Goal: Information Seeking & Learning: Learn about a topic

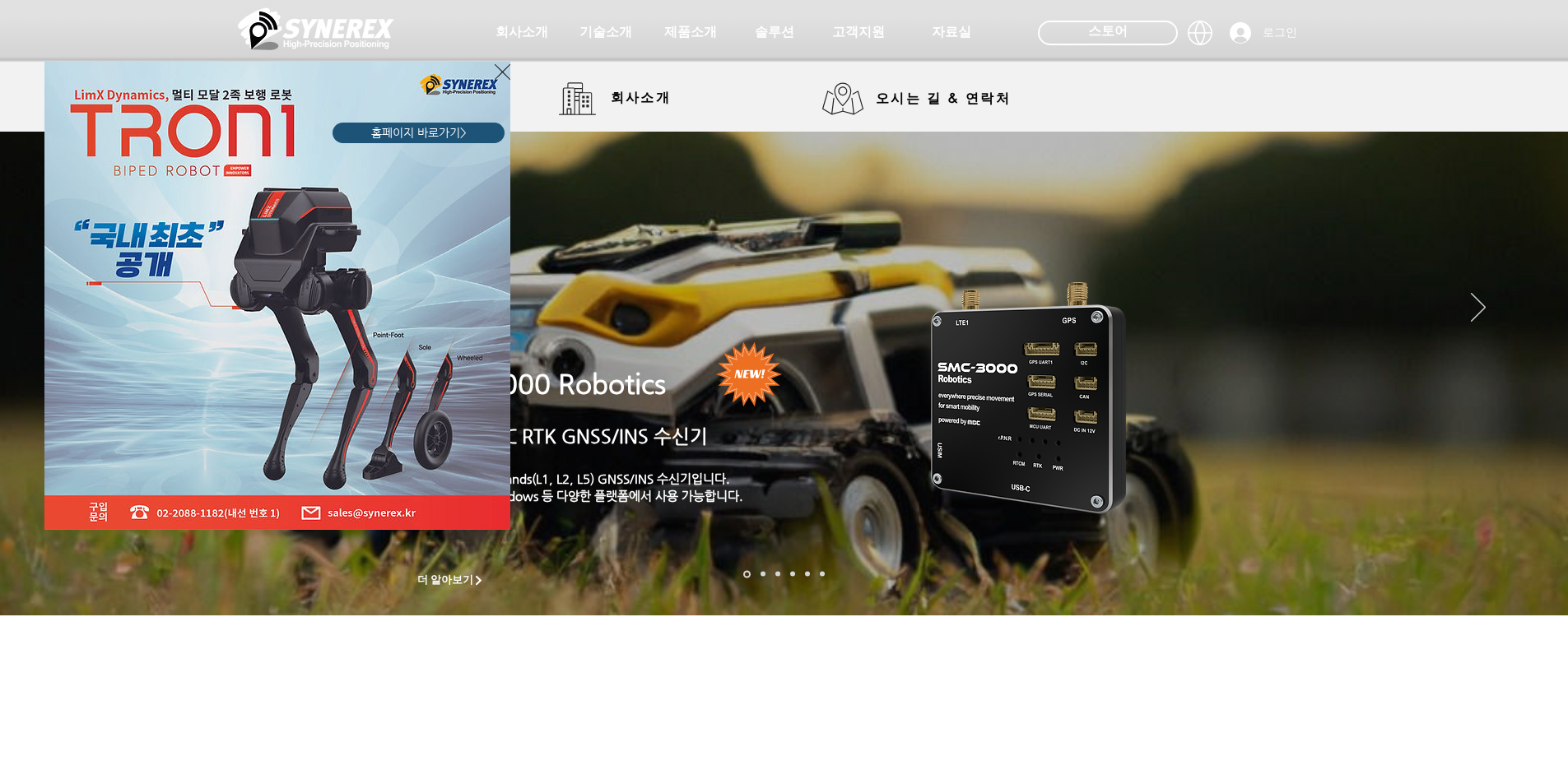
click at [609, 104] on div "LimX Dinamics" at bounding box center [784, 392] width 1568 height 784
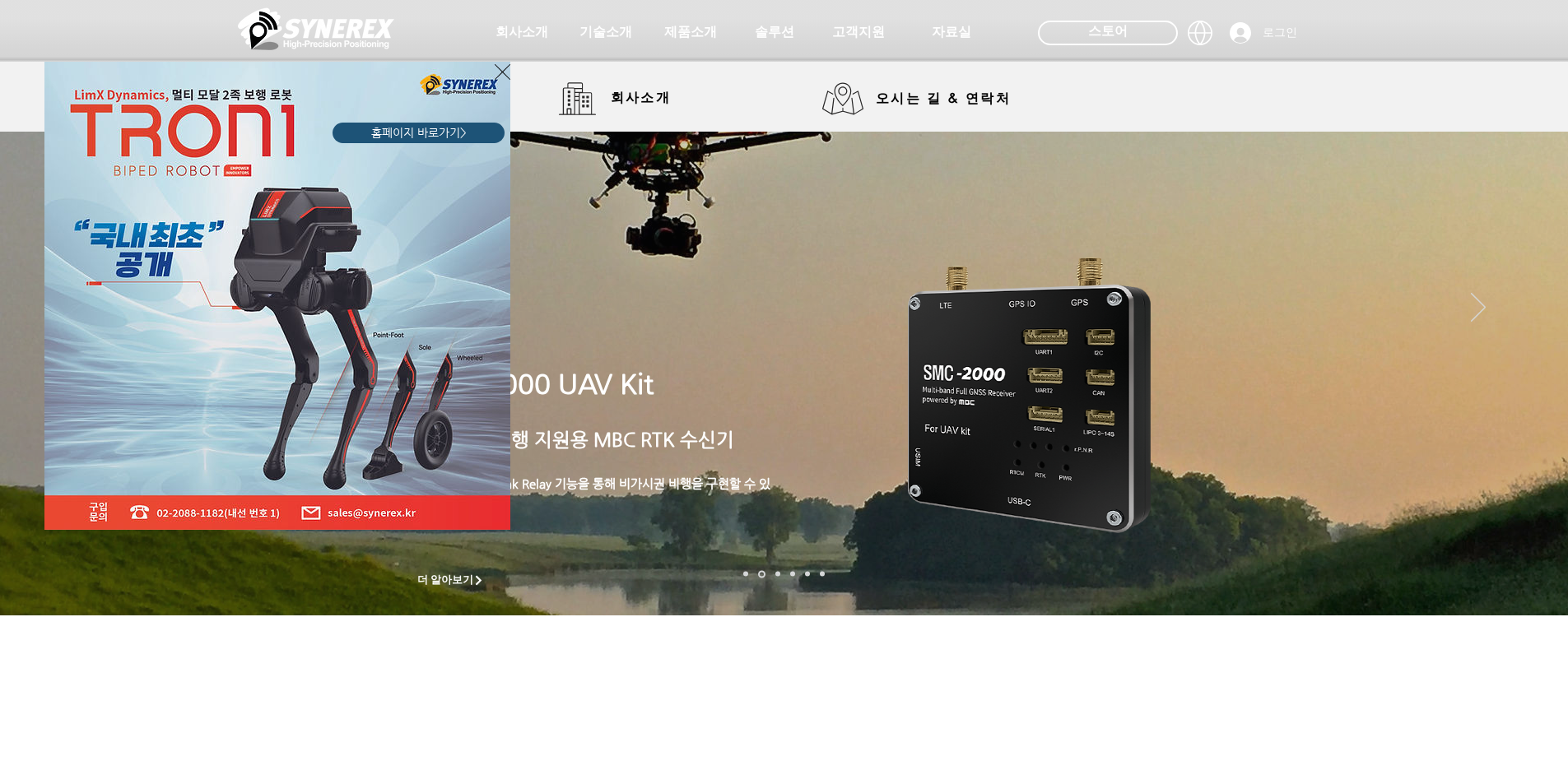
click at [497, 68] on icon "사이트로 돌아가기" at bounding box center [502, 72] width 15 height 21
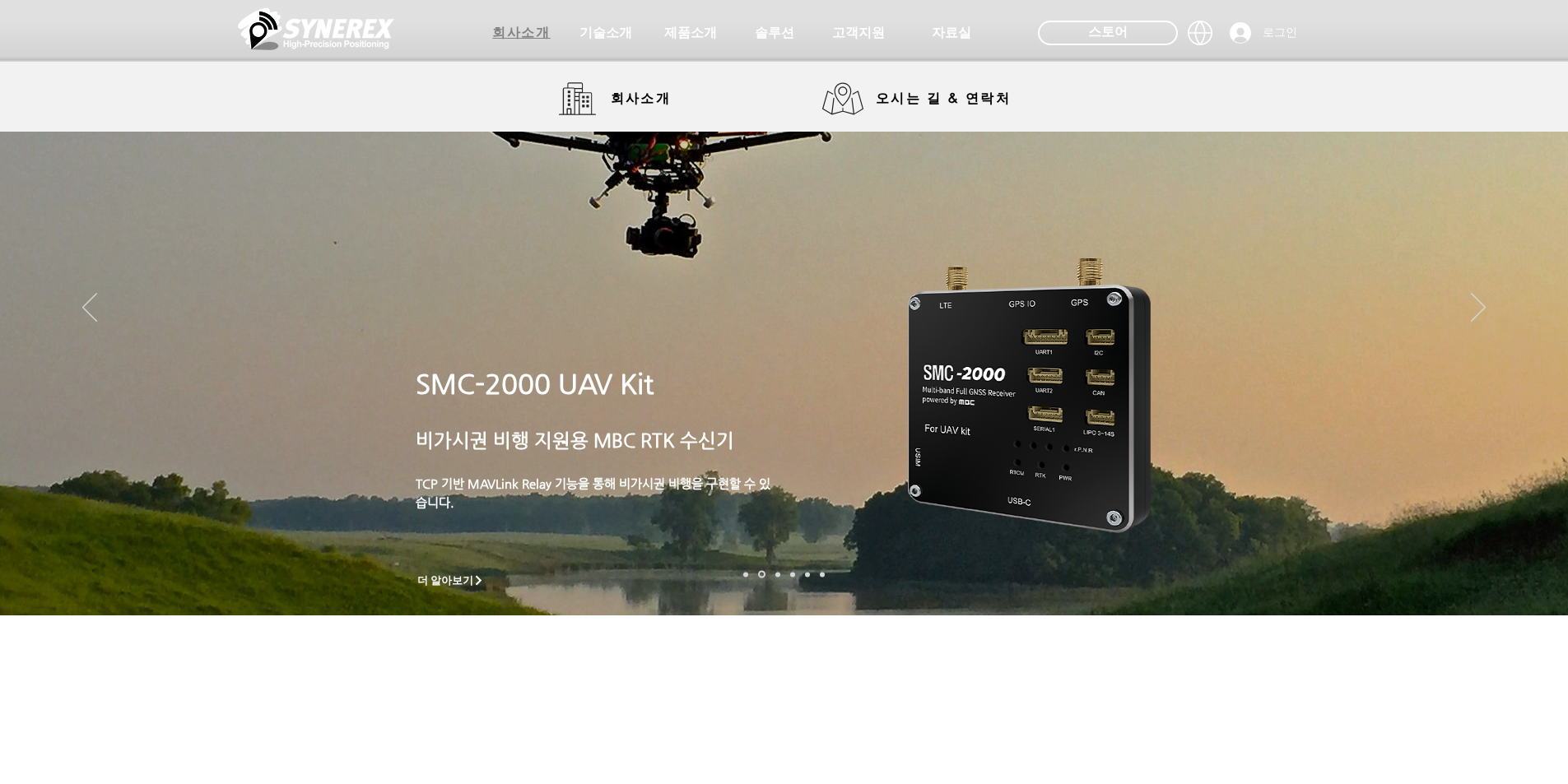
click at [520, 34] on span "회사소개" at bounding box center [520, 33] width 57 height 17
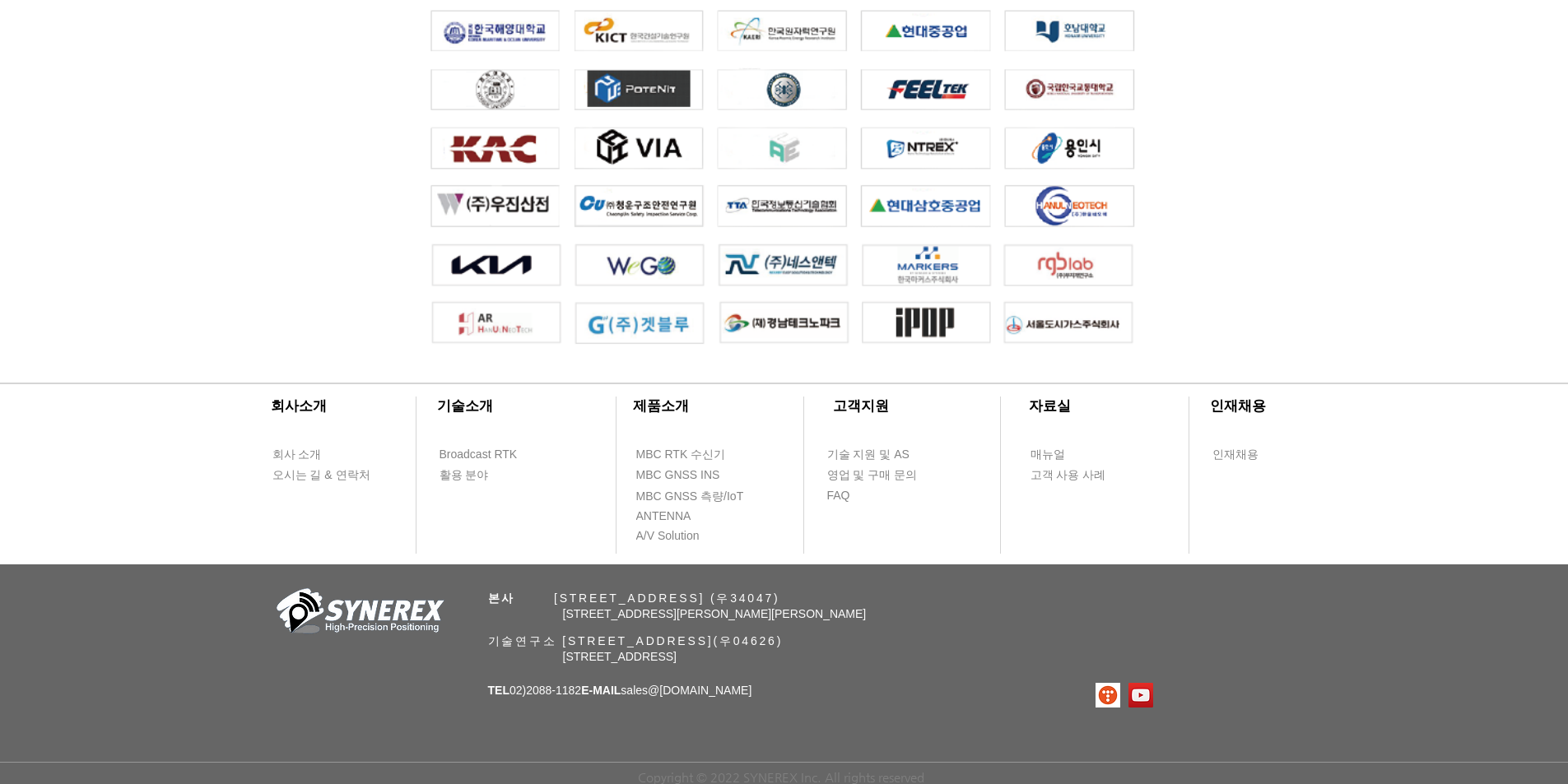
scroll to position [3607, 0]
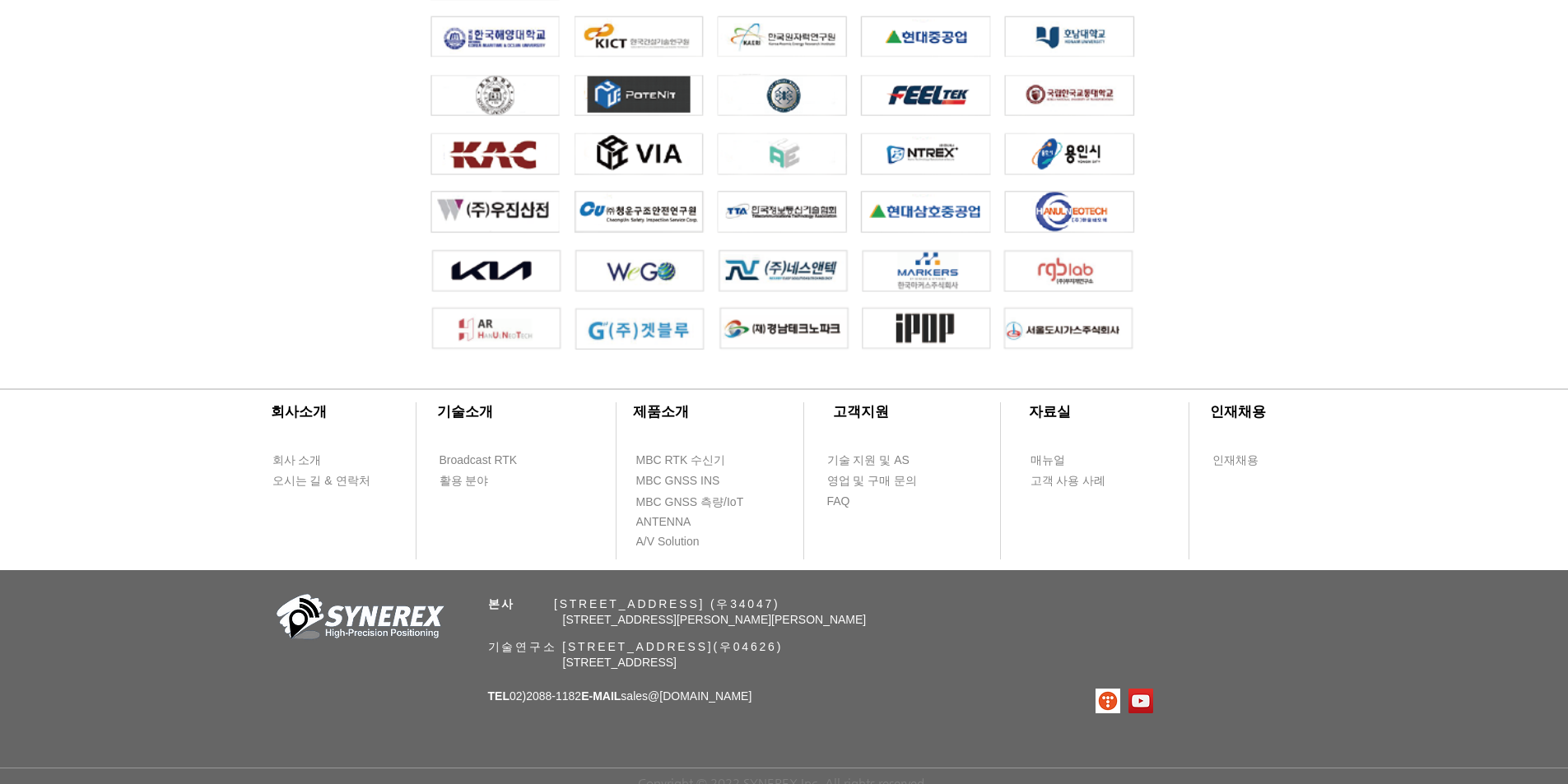
drag, startPoint x: 948, startPoint y: 716, endPoint x: 771, endPoint y: 699, distance: 177.8
click at [683, 458] on span "MBC RTK 수신기" at bounding box center [681, 460] width 90 height 16
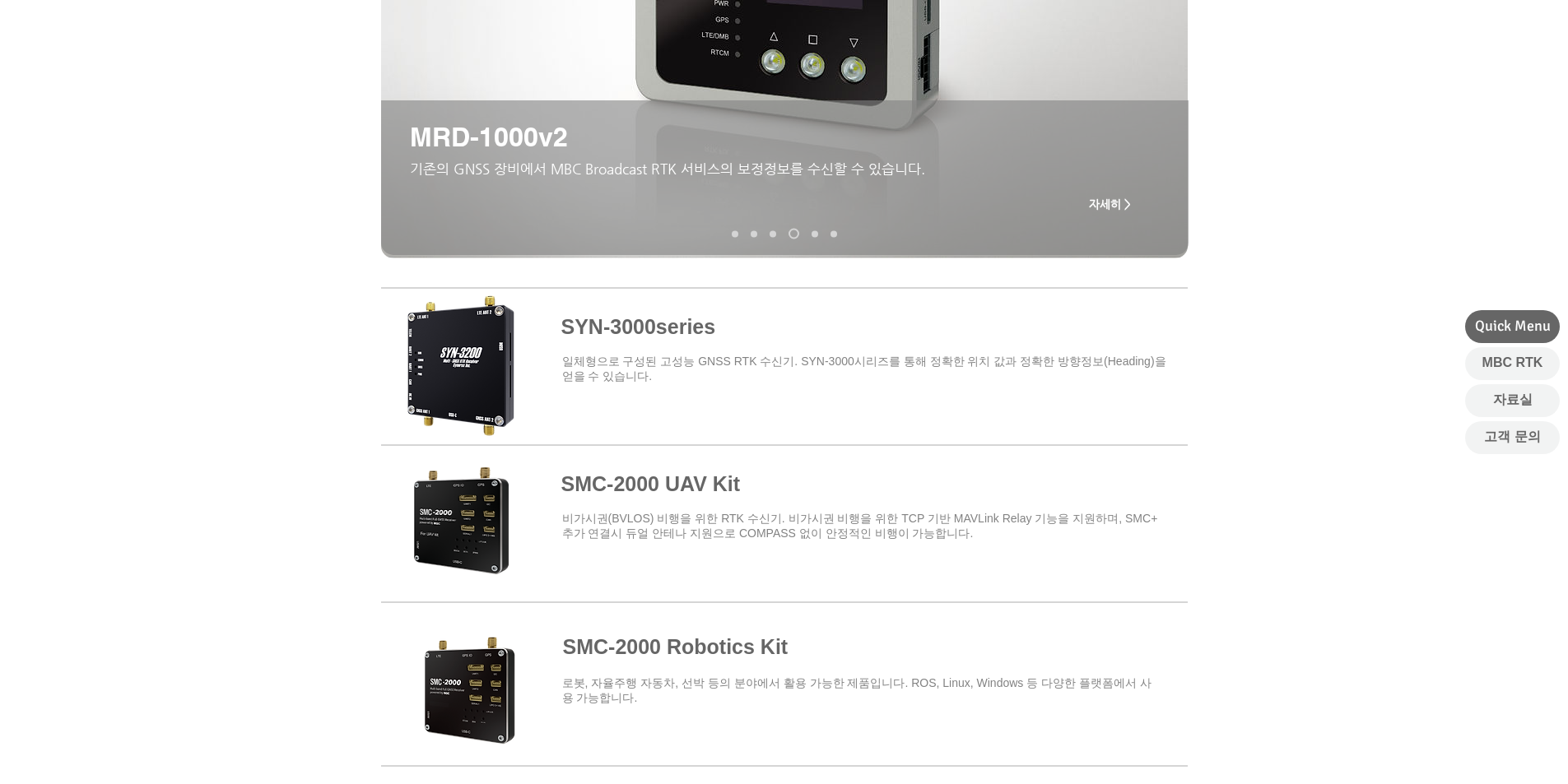
scroll to position [329, 0]
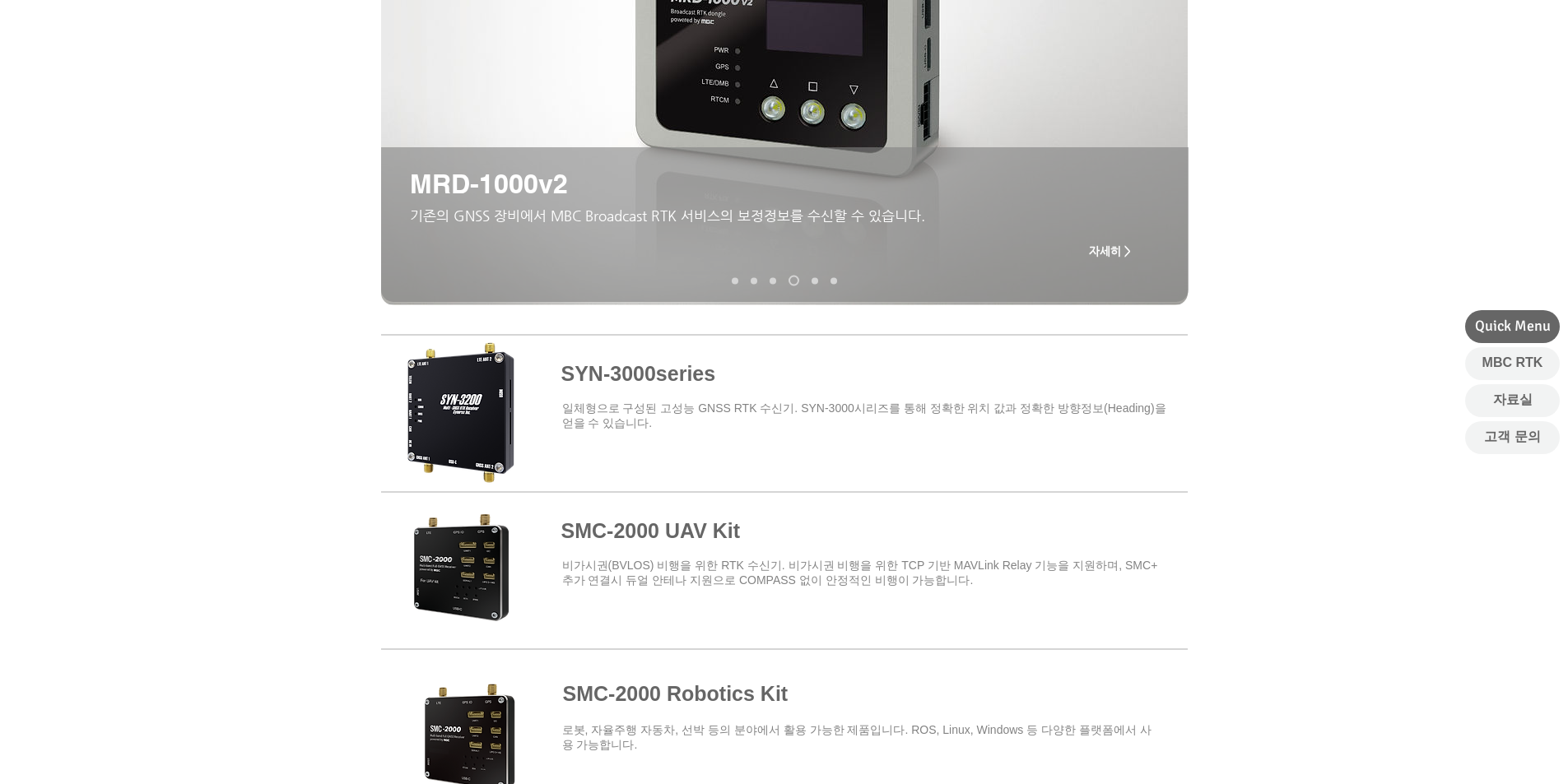
click at [673, 376] on span at bounding box center [784, 410] width 807 height 144
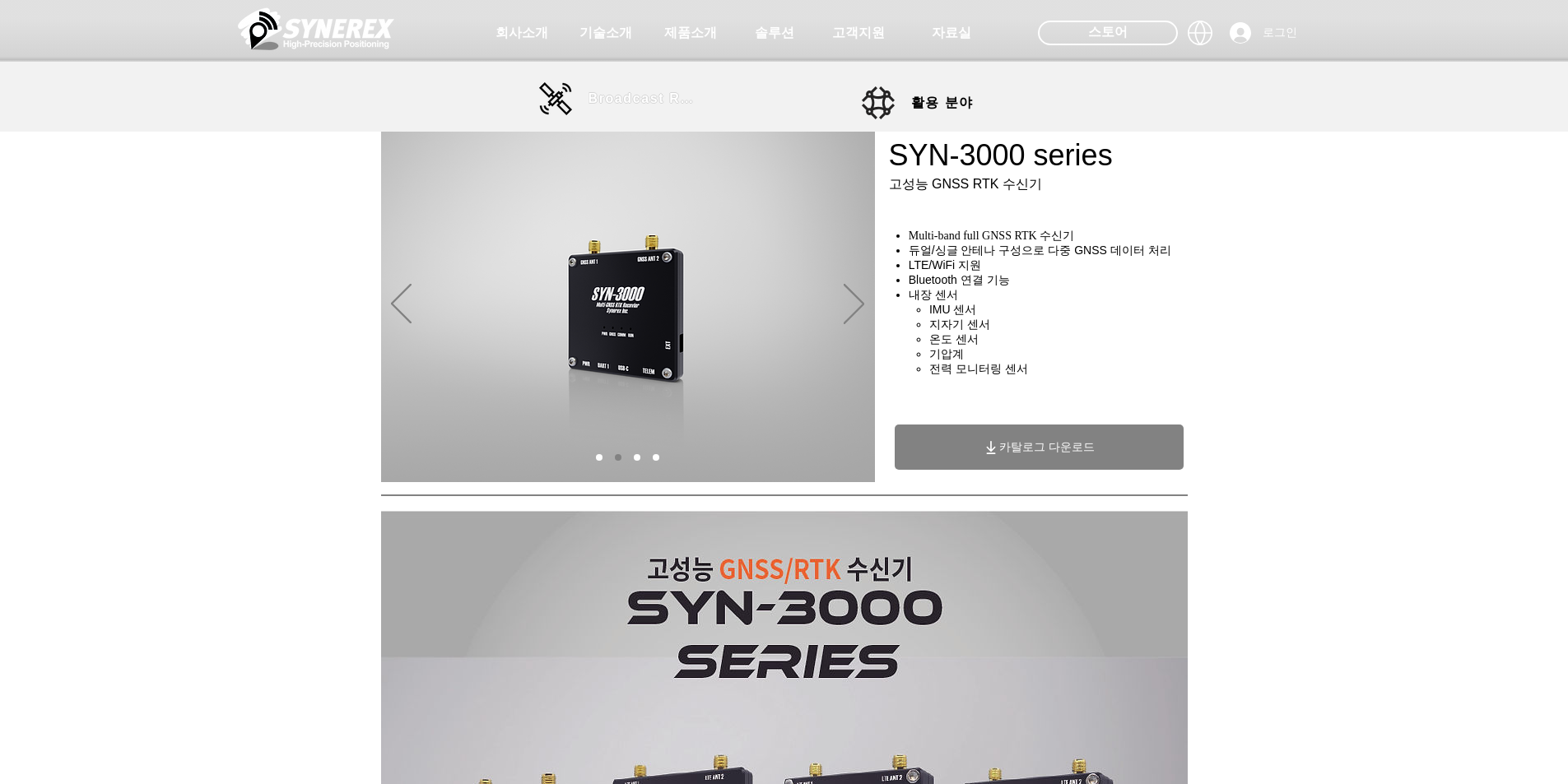
click at [640, 101] on span "Broadcast RTK" at bounding box center [645, 99] width 111 height 15
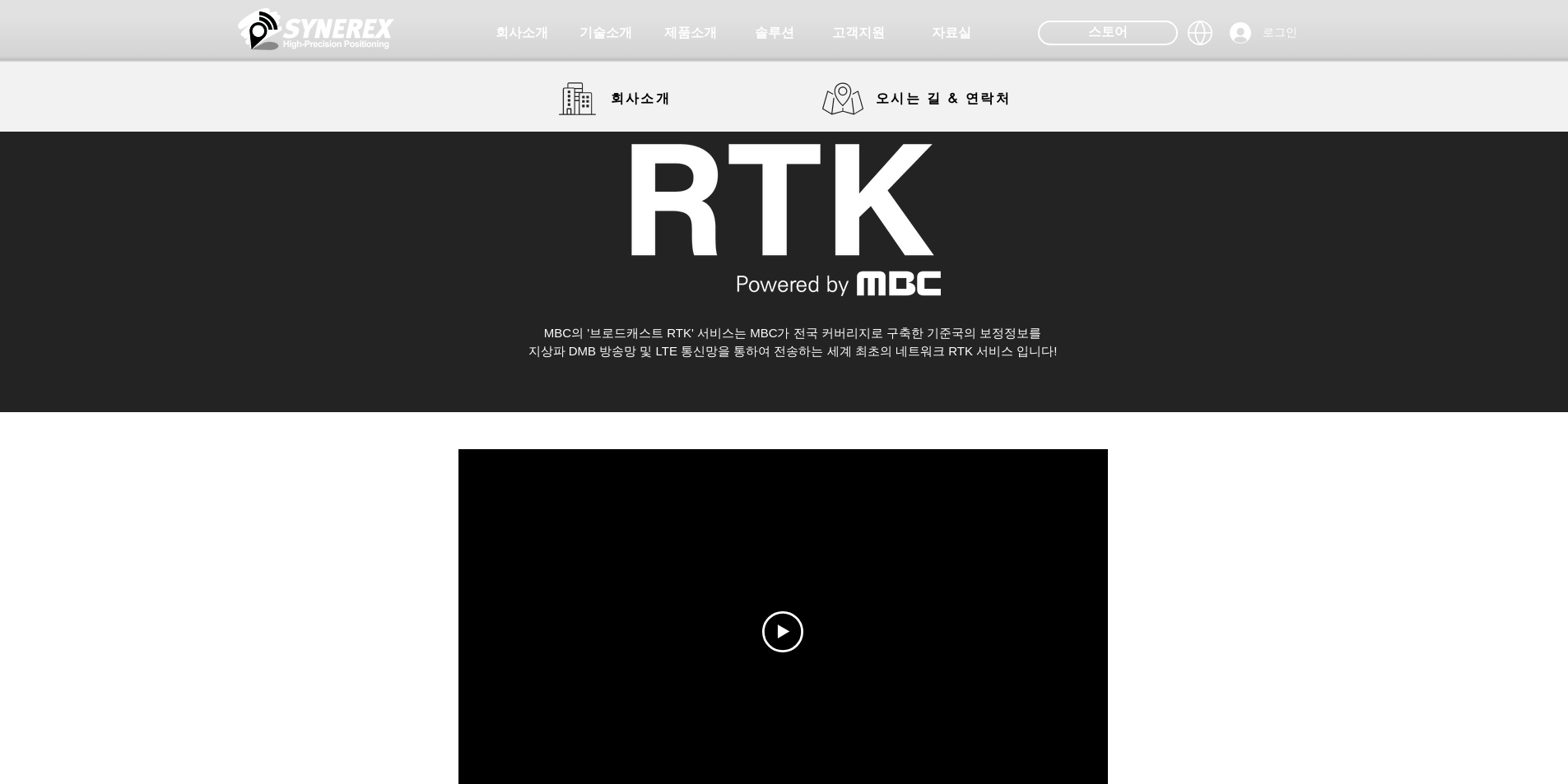
click at [319, 22] on img at bounding box center [316, 29] width 156 height 50
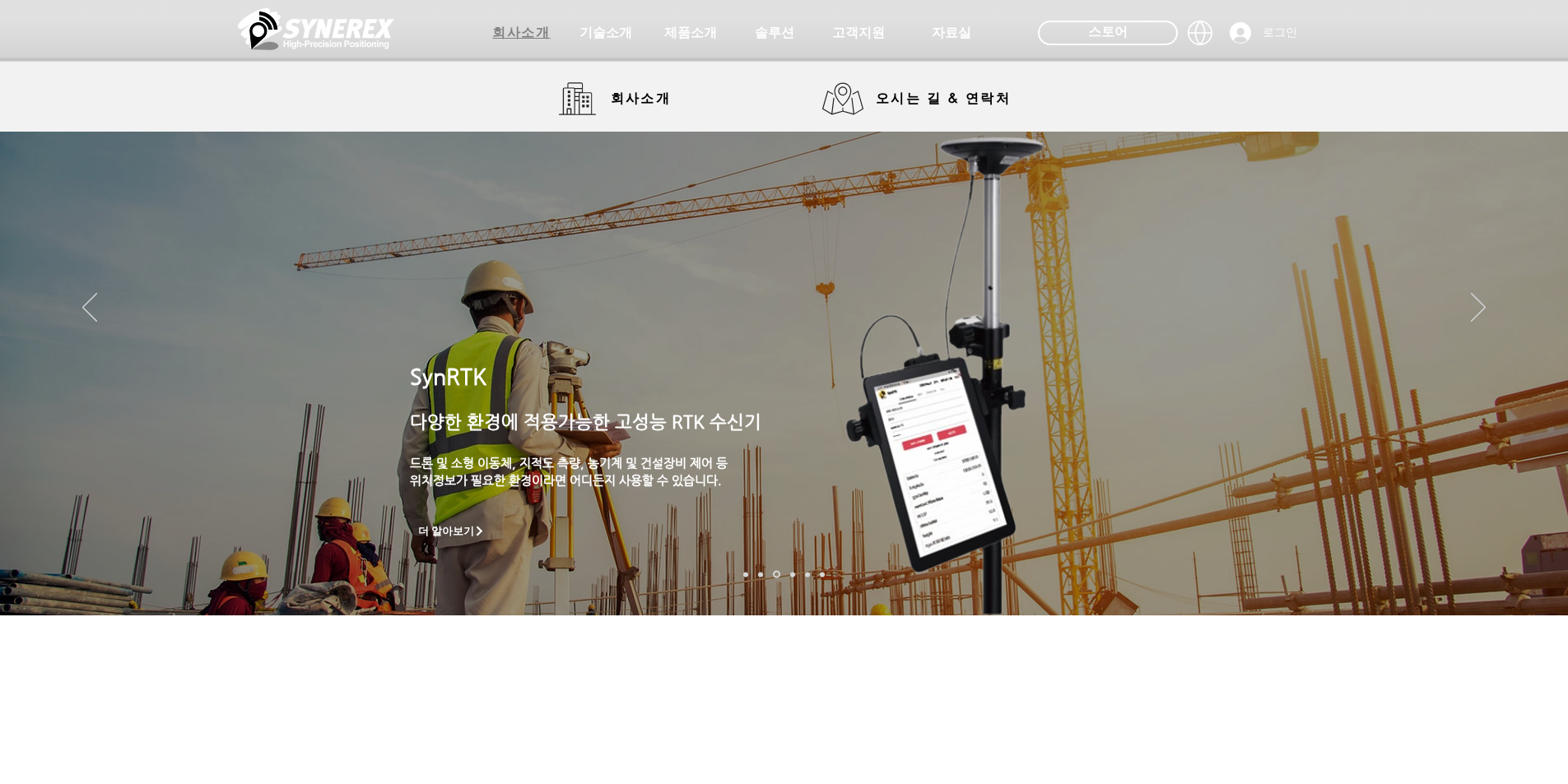
click at [521, 39] on span "회사소개" at bounding box center [520, 33] width 57 height 17
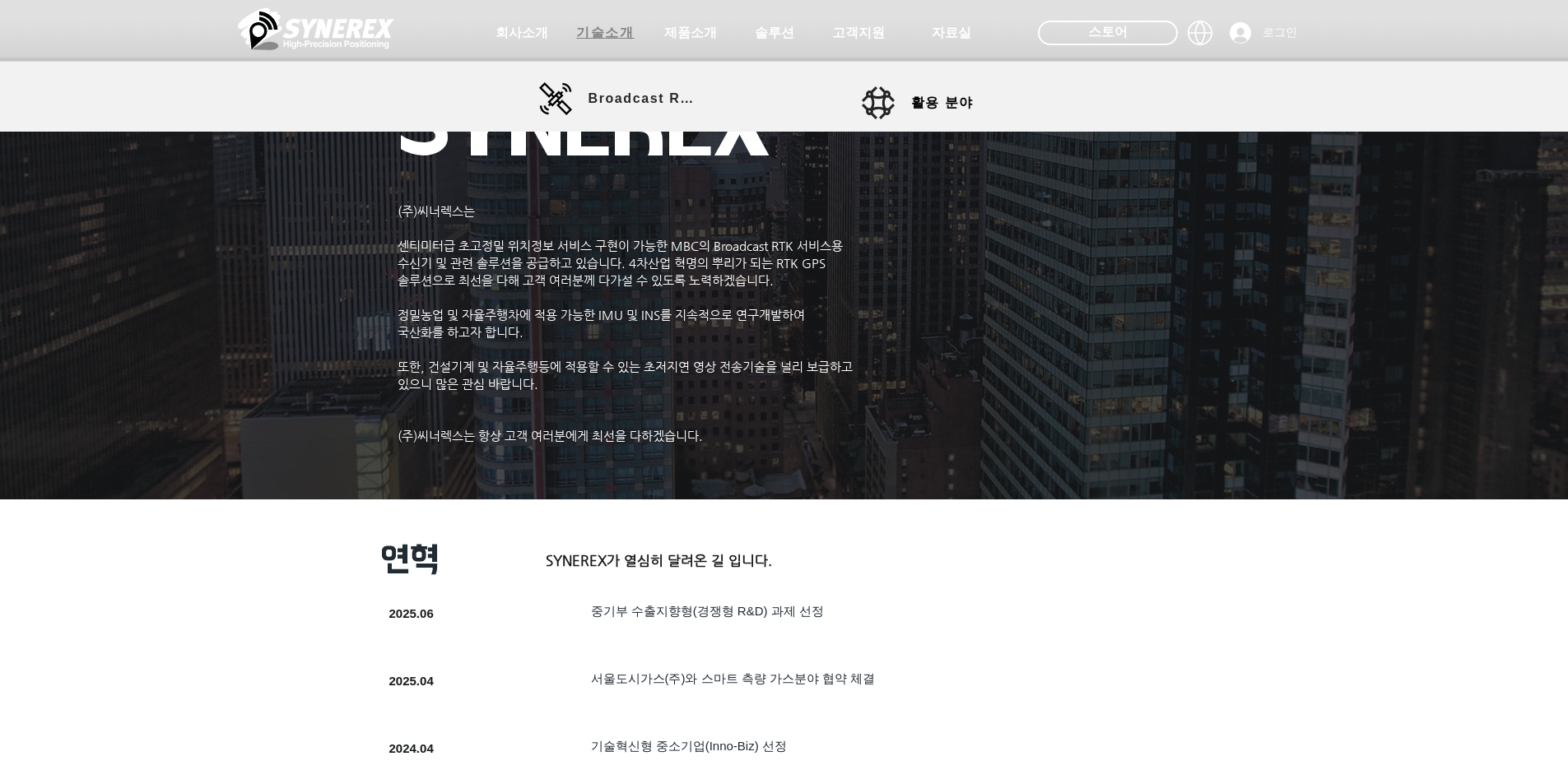
click at [599, 28] on span "기술소개" at bounding box center [604, 33] width 57 height 17
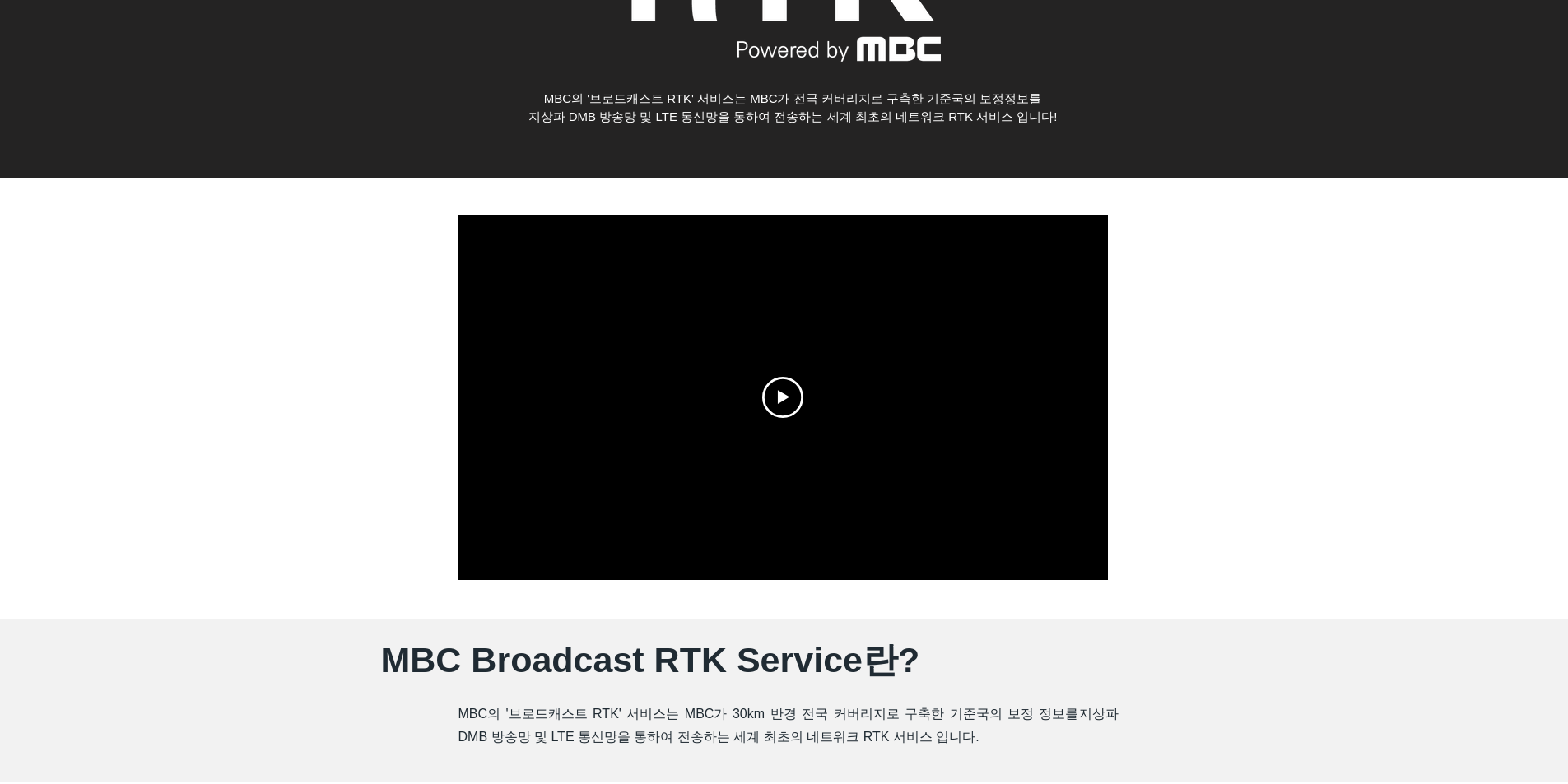
scroll to position [247, 0]
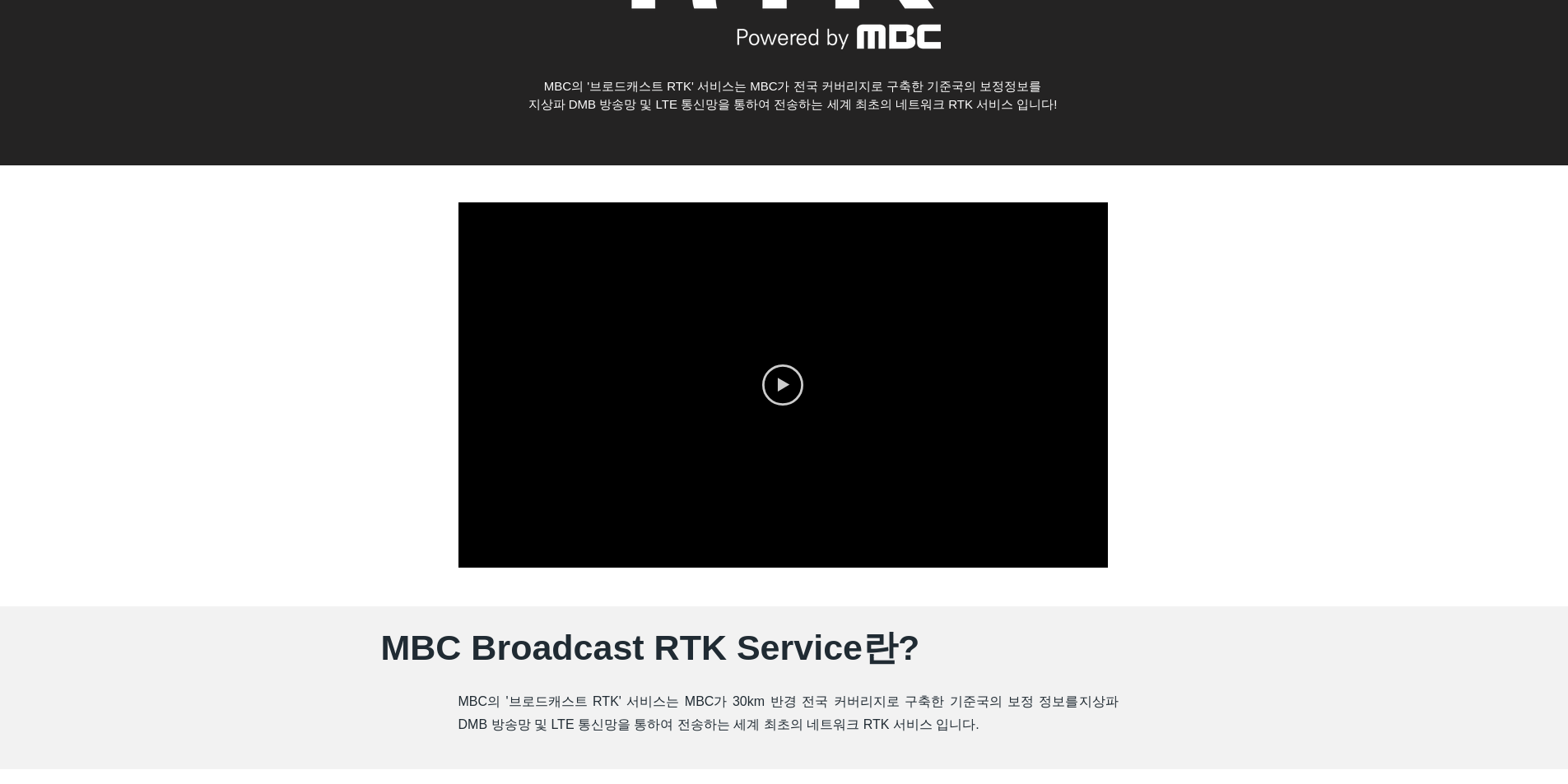
click at [802, 383] on circle "Play video" at bounding box center [782, 384] width 39 height 39
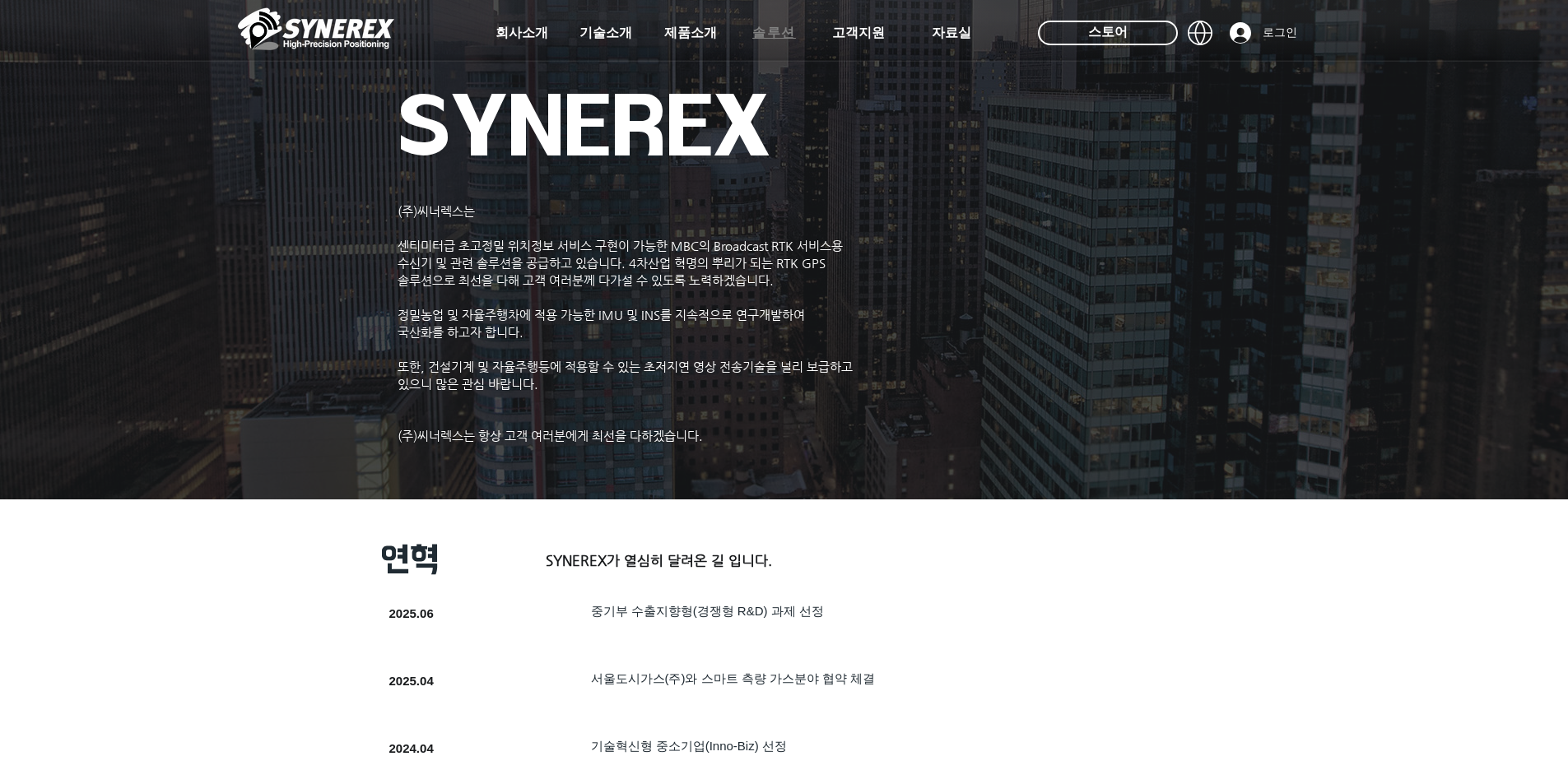
click at [776, 30] on span "솔루션" at bounding box center [774, 33] width 44 height 17
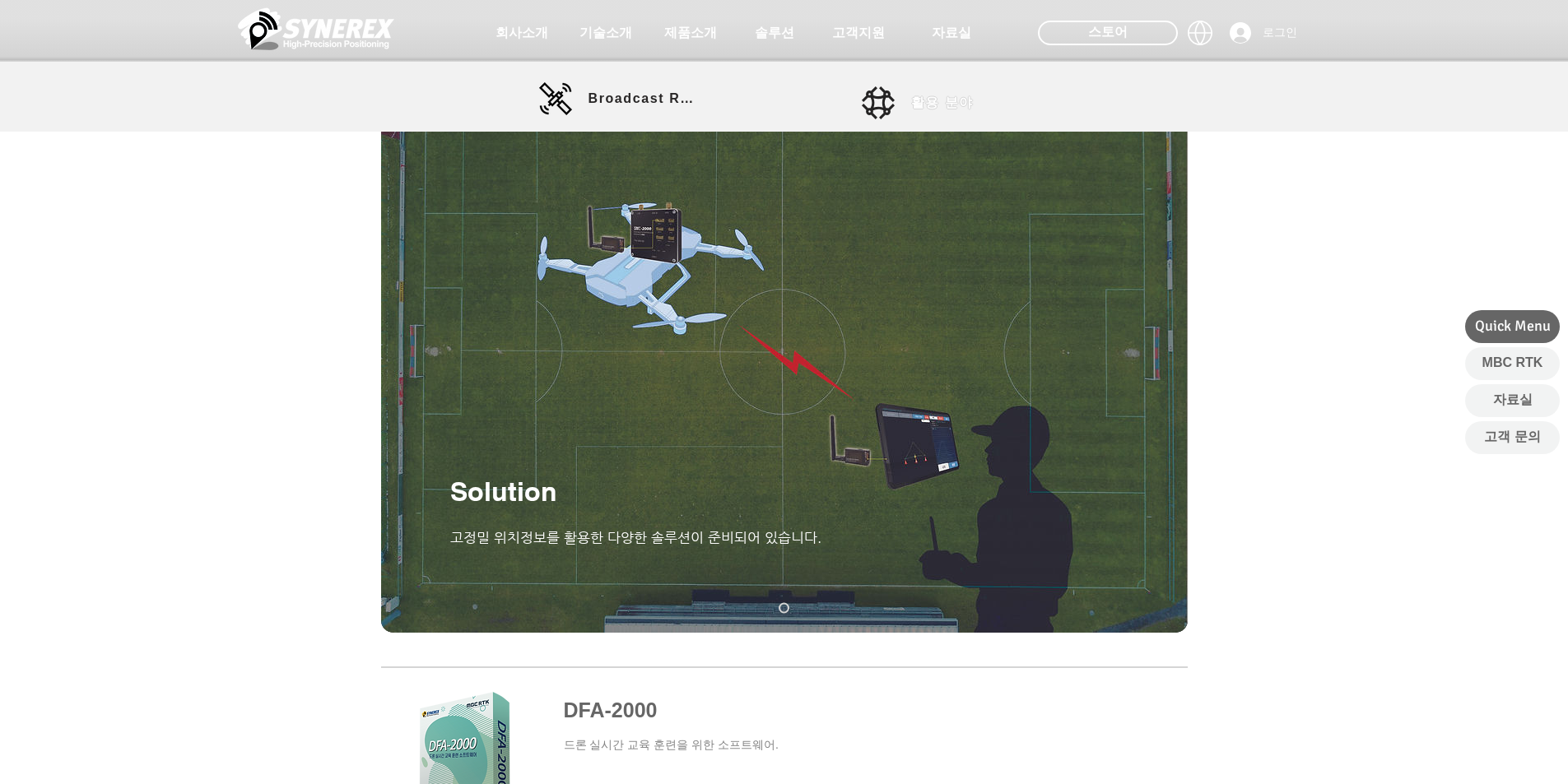
click at [943, 94] on span "활용 분야" at bounding box center [942, 103] width 63 height 17
click at [946, 104] on span "활용 분야" at bounding box center [942, 103] width 63 height 17
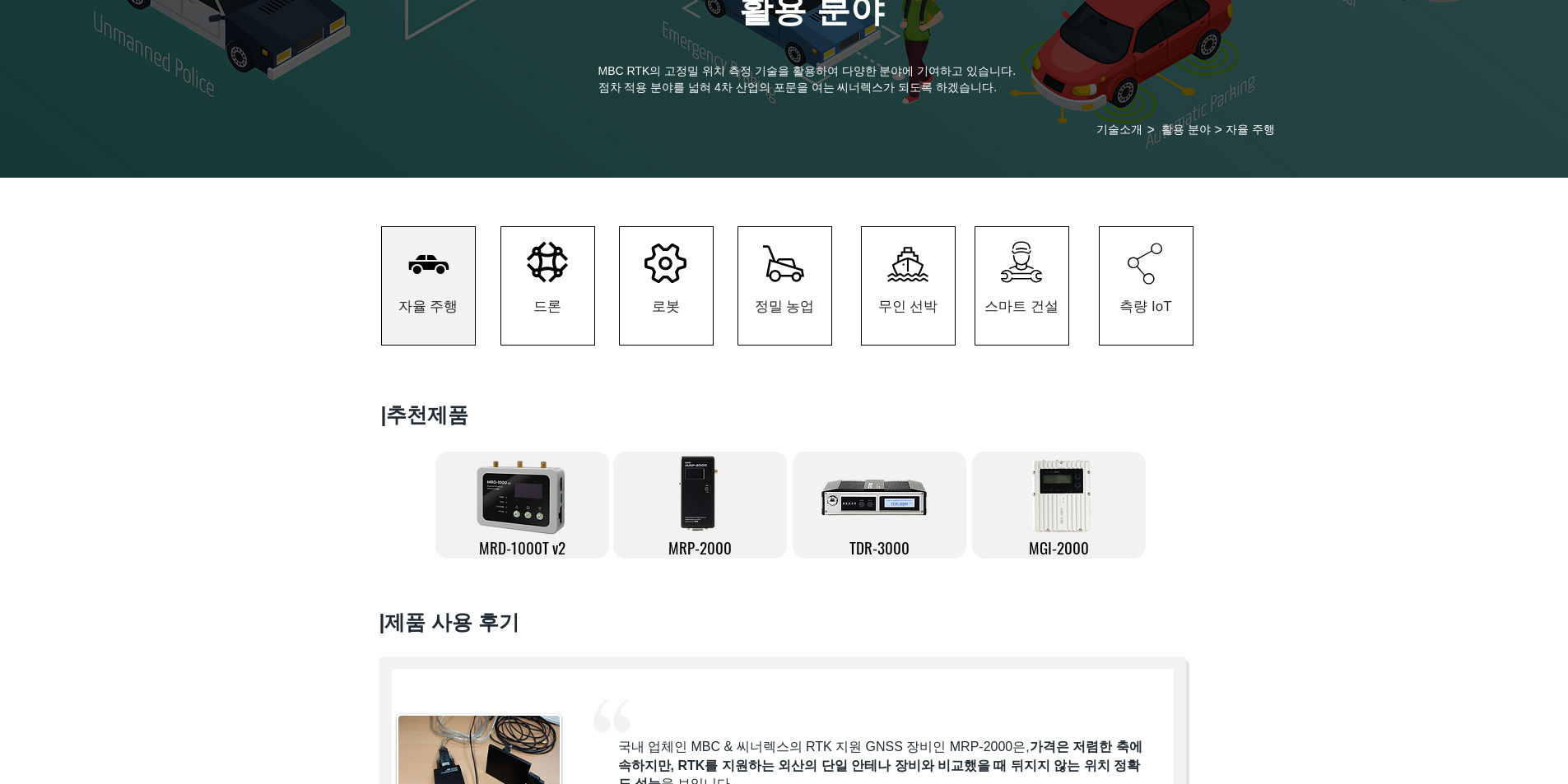
scroll to position [165, 0]
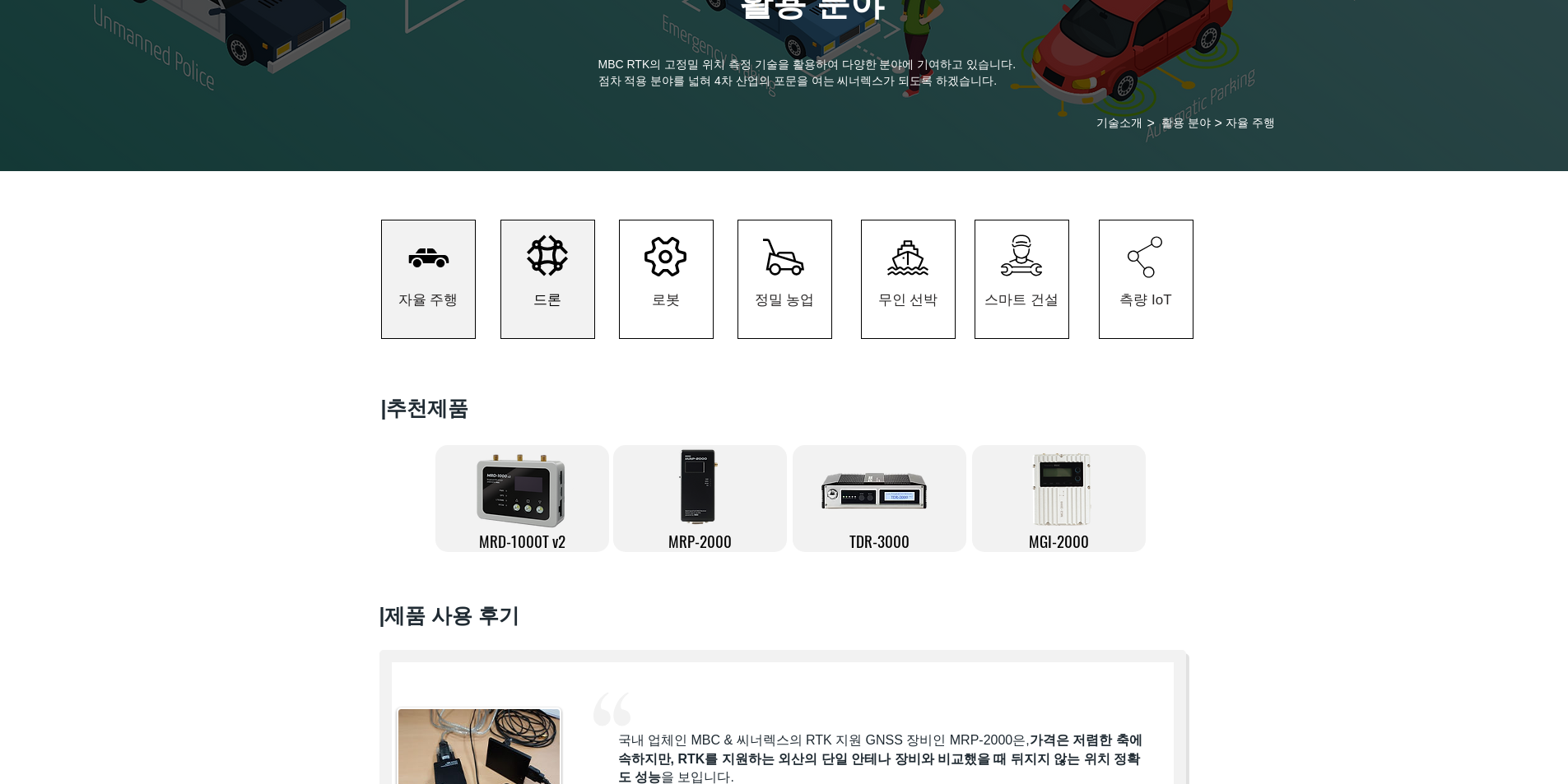
click at [574, 284] on span "드론" at bounding box center [548, 299] width 93 height 76
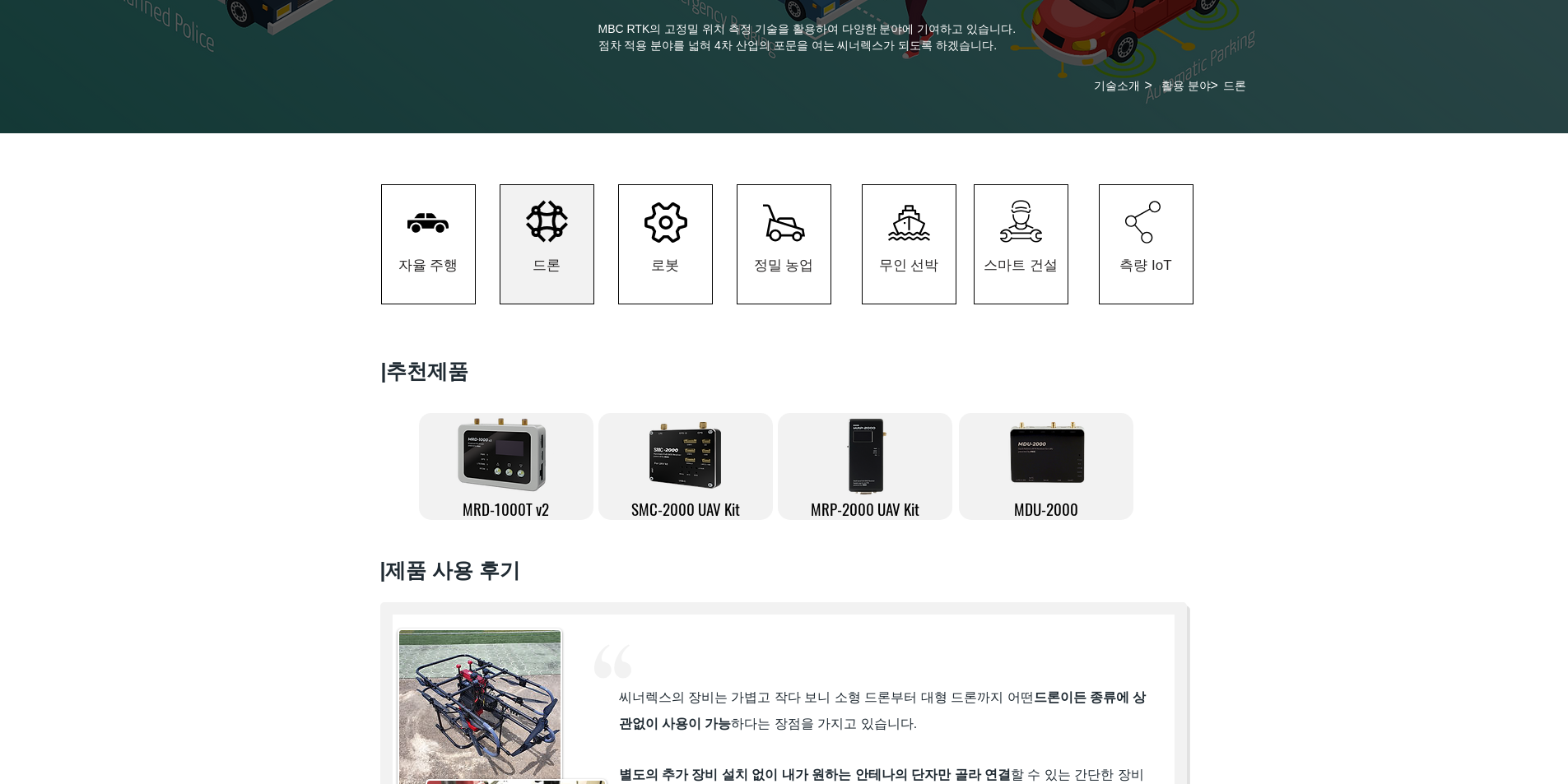
scroll to position [452, 0]
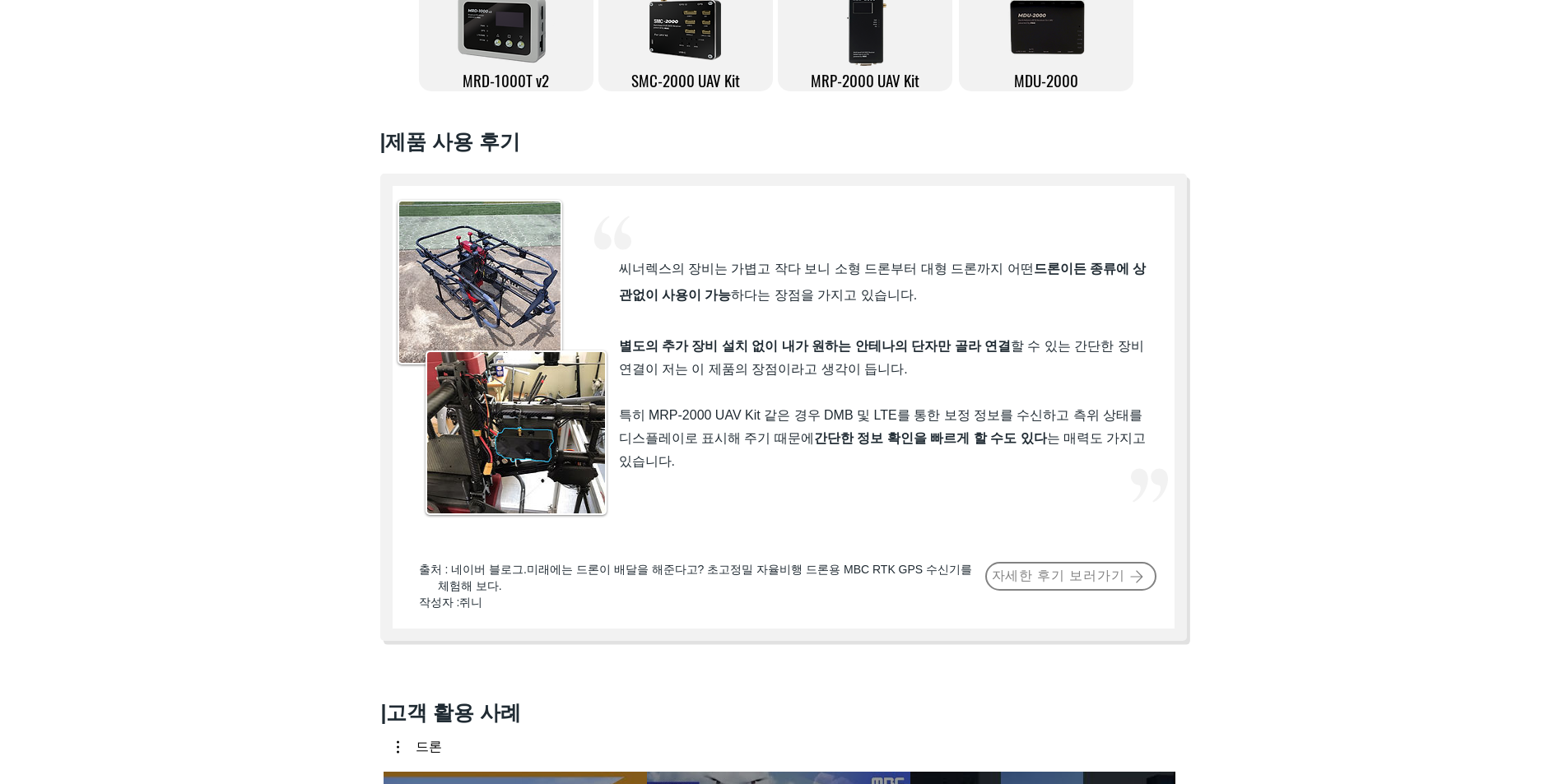
drag, startPoint x: 814, startPoint y: 509, endPoint x: 807, endPoint y: 529, distance: 21.2
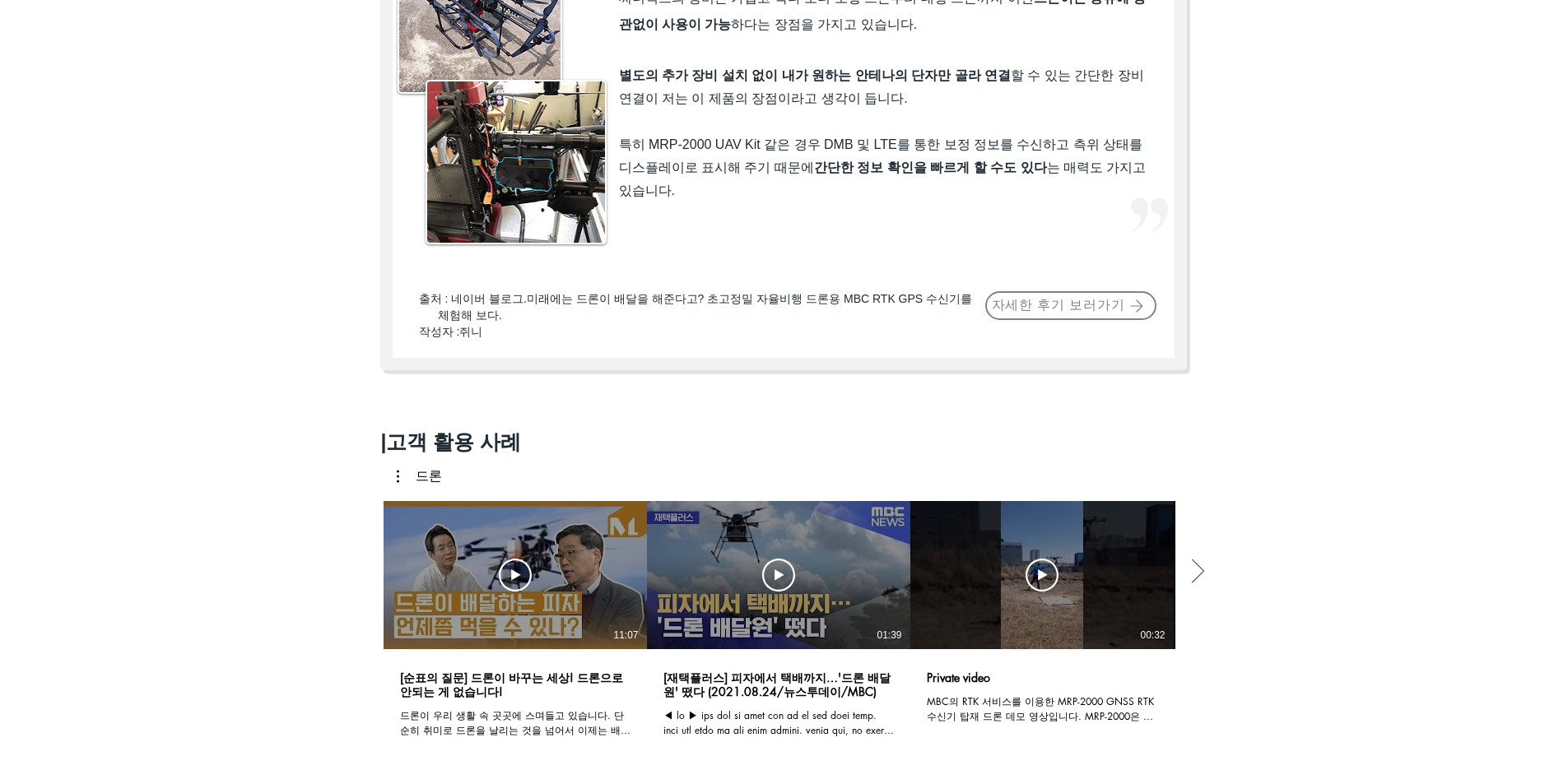
scroll to position [857, 0]
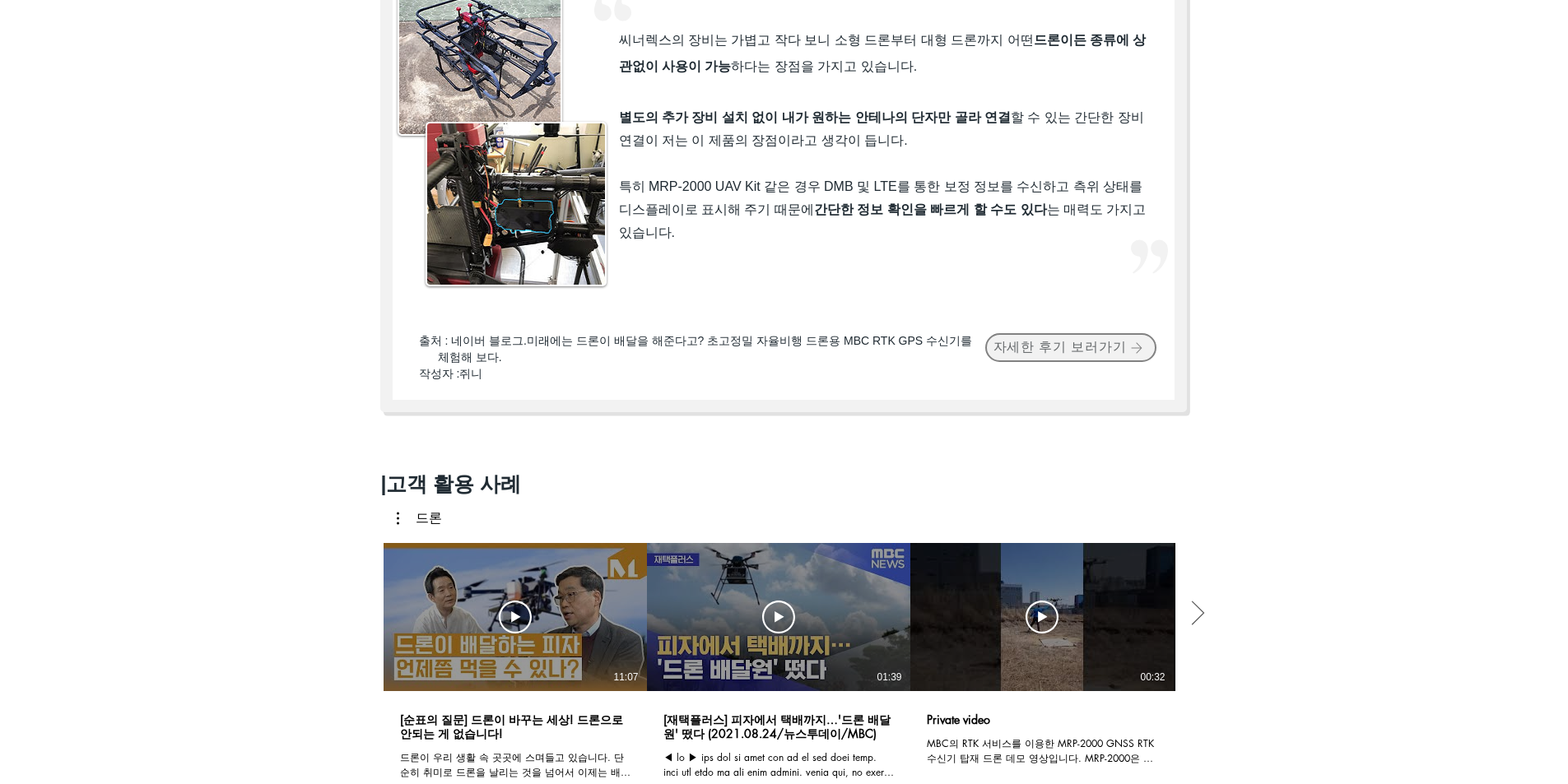
click at [1048, 361] on span "자세한 후기 보러가기" at bounding box center [1071, 348] width 168 height 26
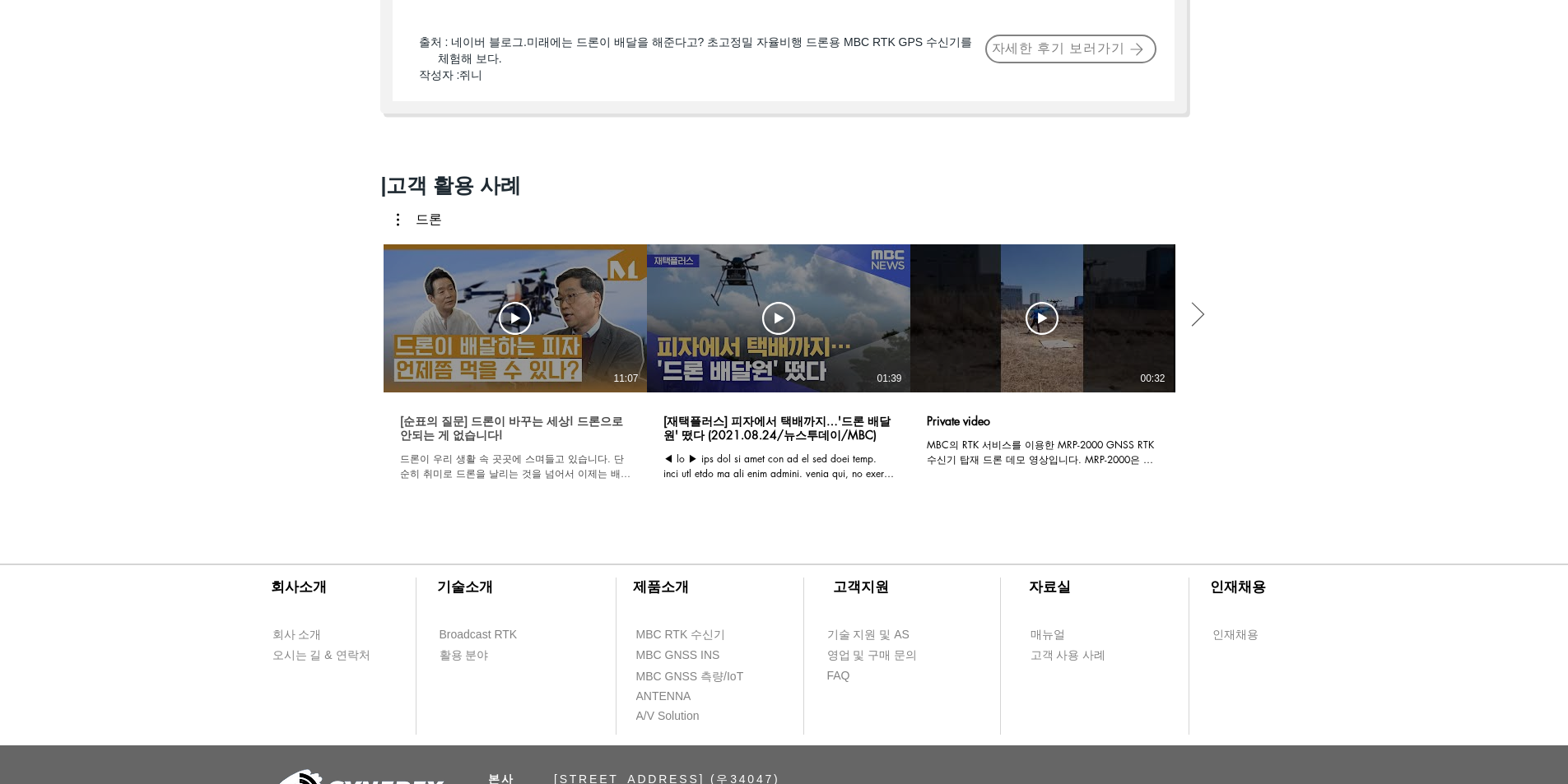
scroll to position [1268, 0]
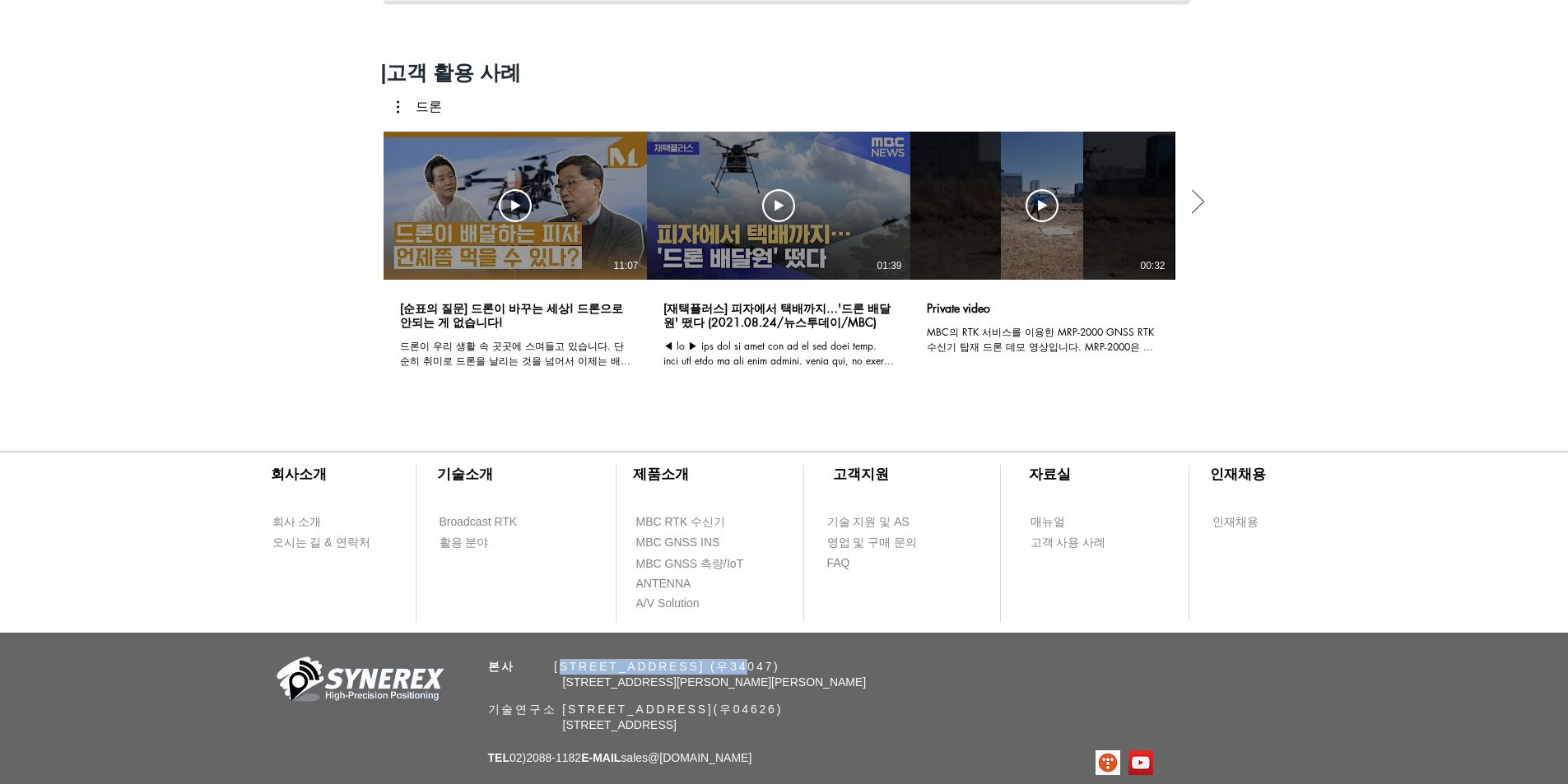
drag, startPoint x: 569, startPoint y: 675, endPoint x: 806, endPoint y: 674, distance: 237.0
click at [780, 673] on span "본사 ​ [STREET_ADDRESS] (우34047)" at bounding box center [634, 666] width 292 height 13
drag, startPoint x: 768, startPoint y: 687, endPoint x: 580, endPoint y: 684, distance: 188.0
click at [604, 673] on span "본사 ​ [STREET_ADDRESS] (우34047)" at bounding box center [634, 666] width 292 height 13
drag, startPoint x: 568, startPoint y: 674, endPoint x: 836, endPoint y: 676, distance: 268.0
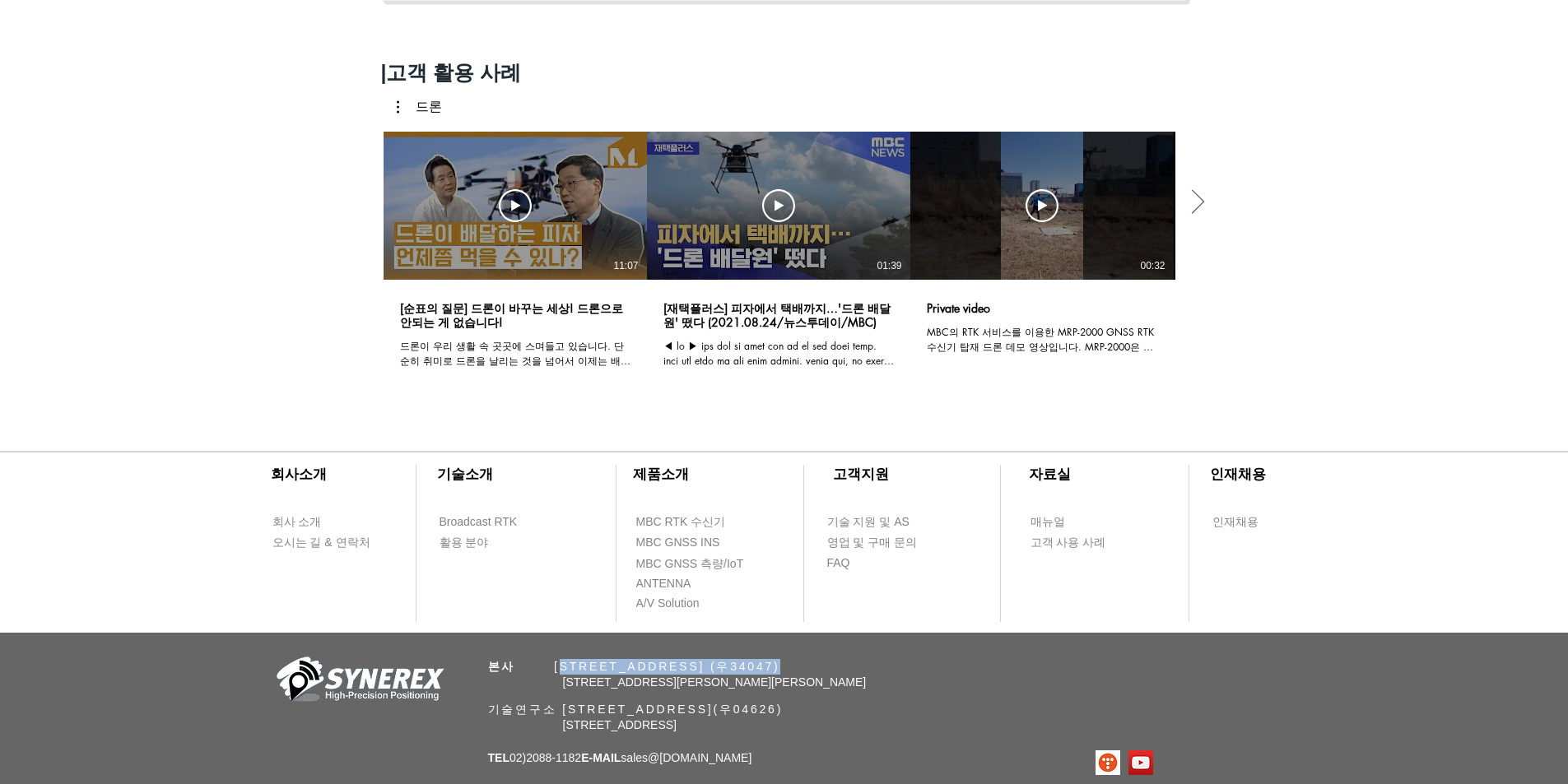
click at [780, 673] on span "본사 ​ [STREET_ADDRESS] (우34047)" at bounding box center [634, 666] width 292 height 13
